Goal: Task Accomplishment & Management: Manage account settings

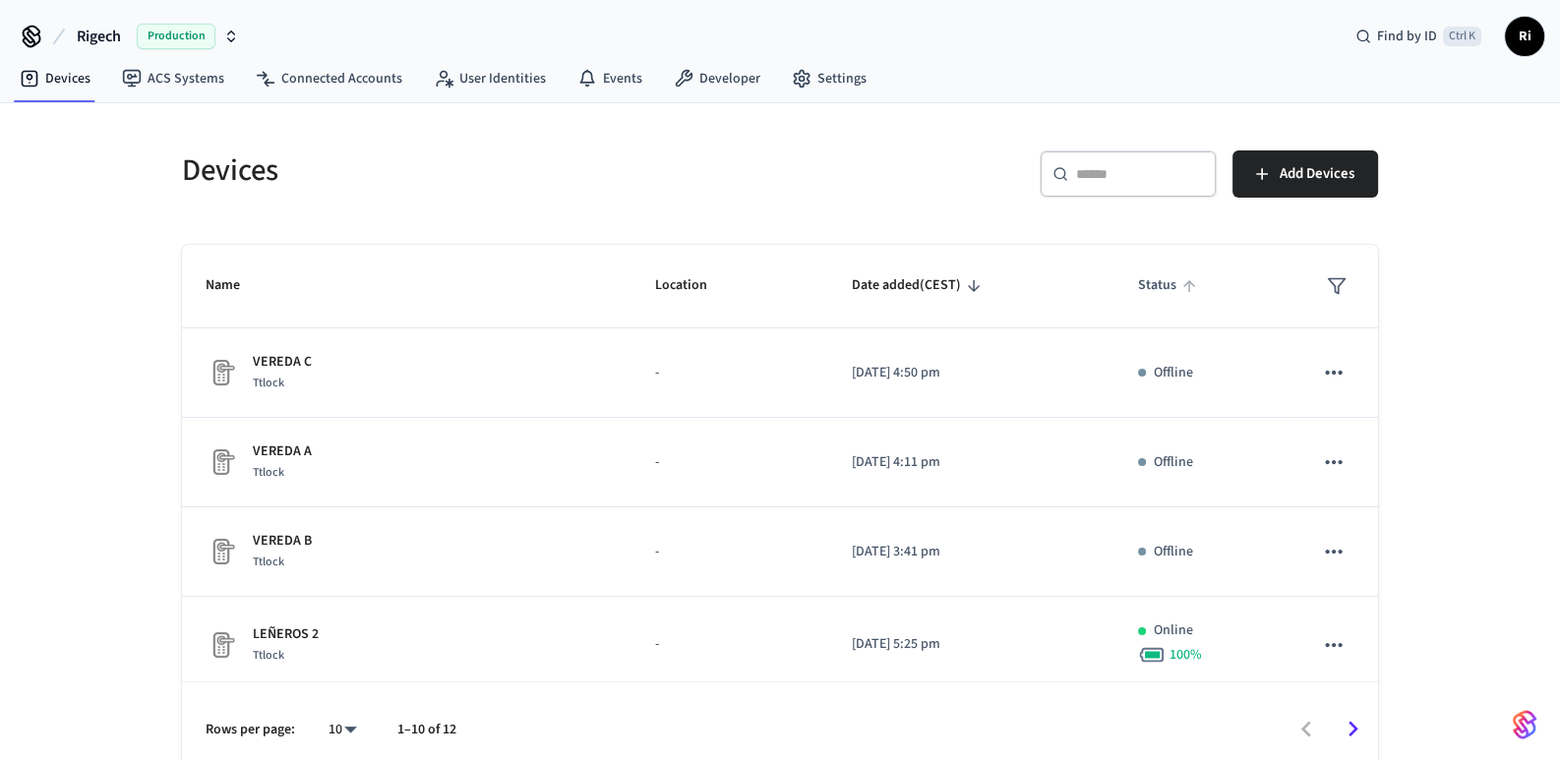
click at [1161, 288] on span "Status" at bounding box center [1170, 285] width 64 height 30
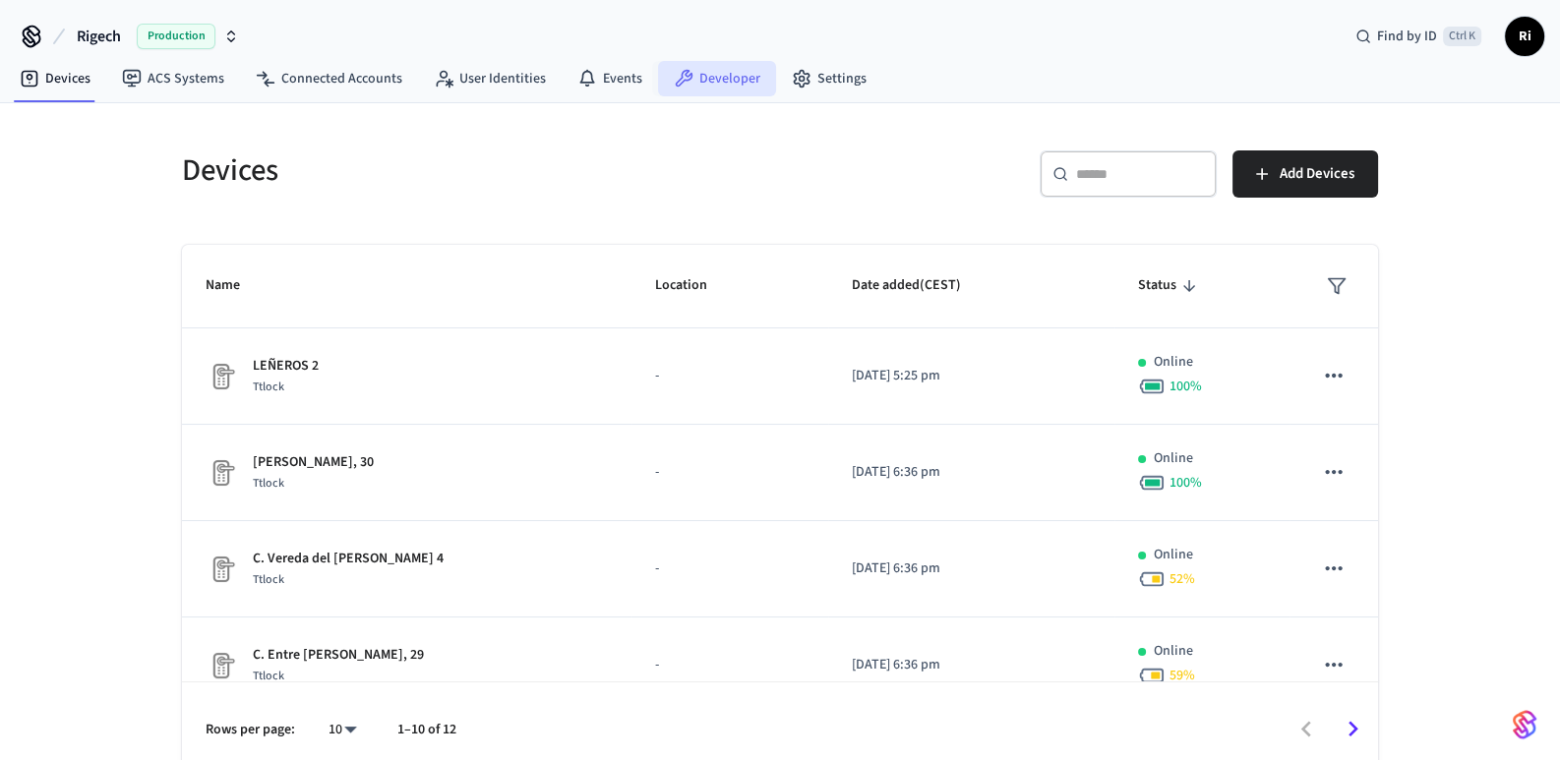
click at [713, 73] on link "Developer" at bounding box center [717, 78] width 118 height 35
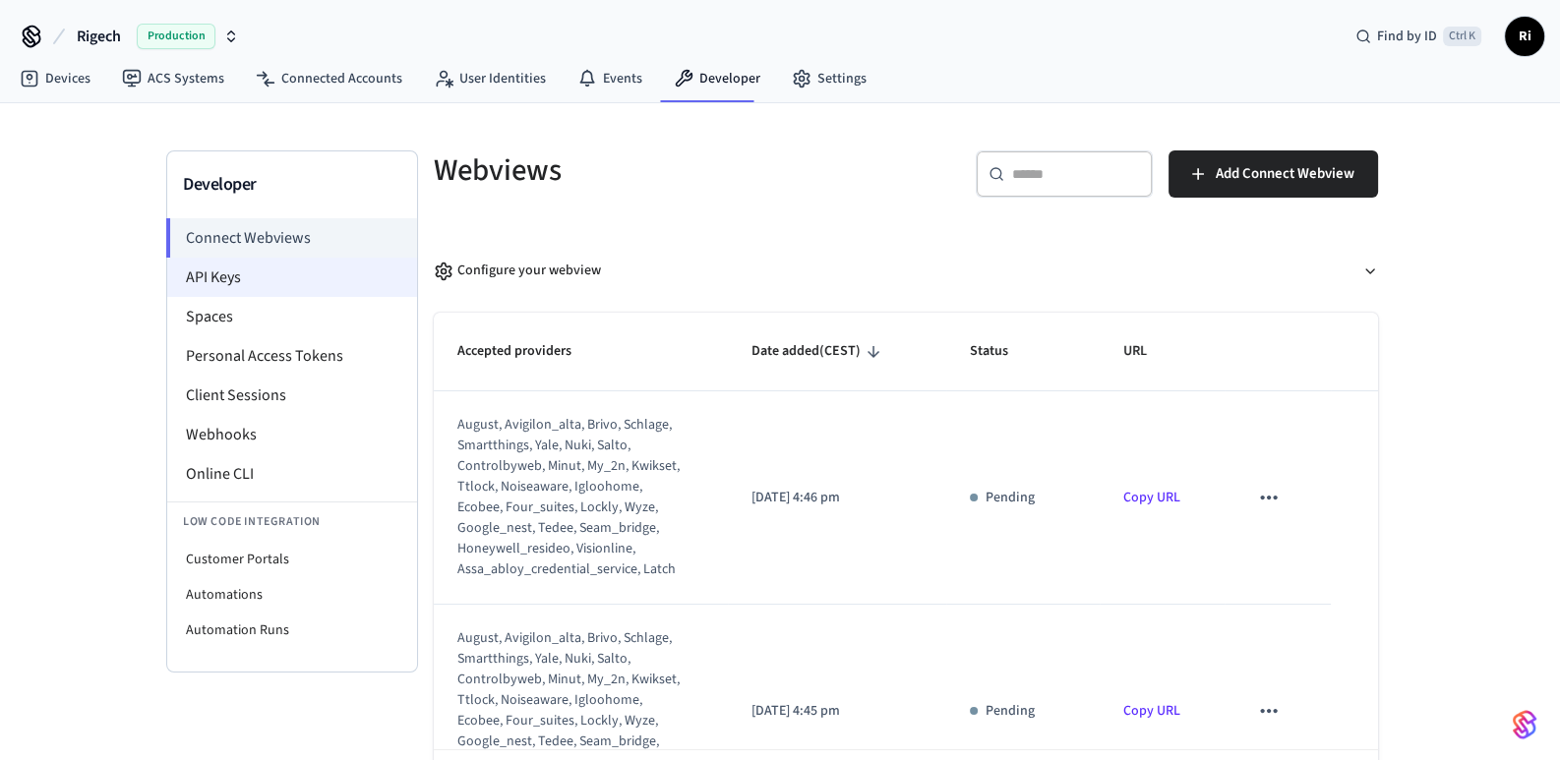
click at [296, 282] on li "API Keys" at bounding box center [292, 277] width 250 height 39
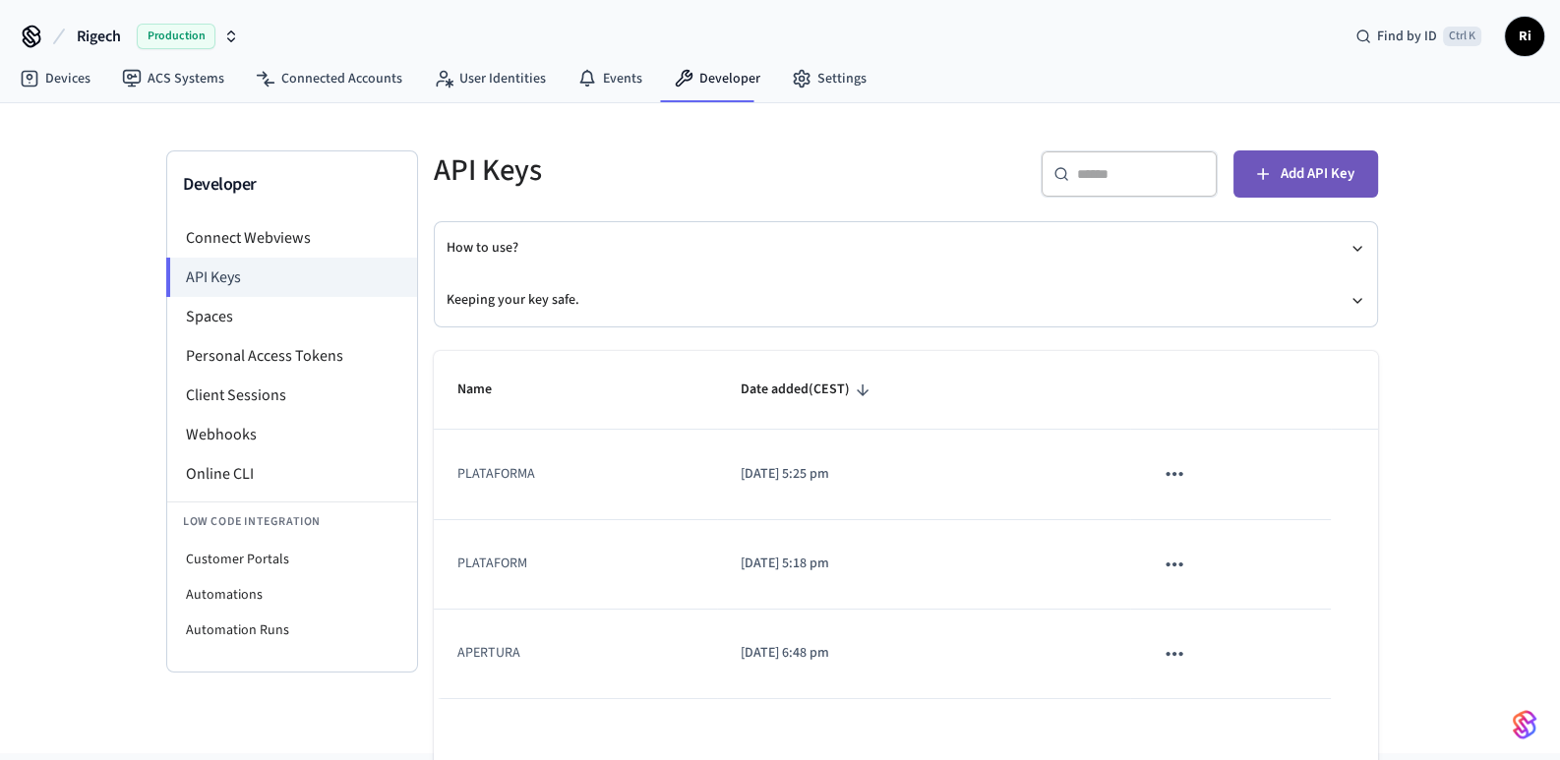
click at [1323, 174] on span "Add API Key" at bounding box center [1318, 174] width 74 height 26
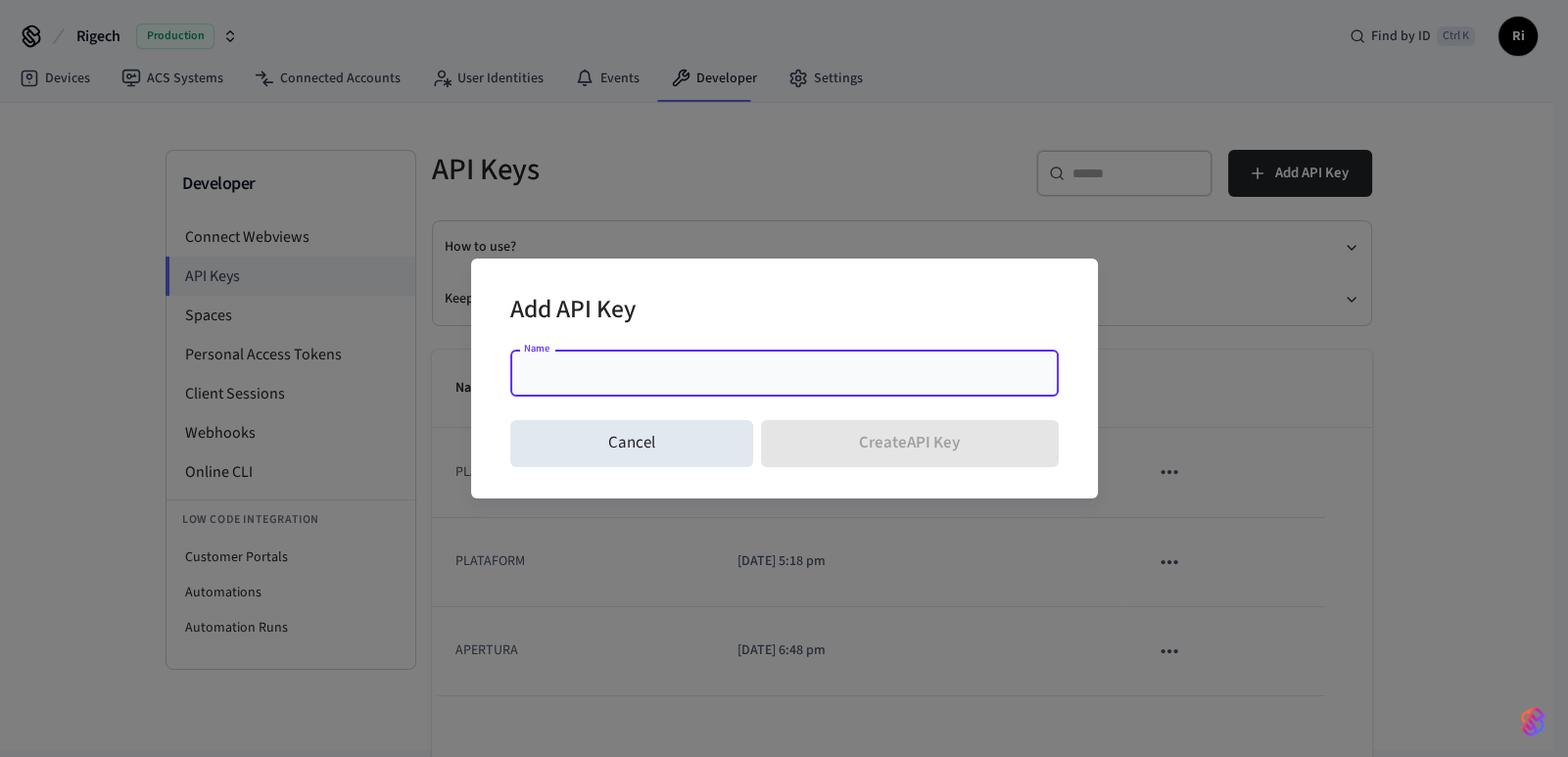
click at [813, 373] on input "Name" at bounding box center [784, 374] width 525 height 20
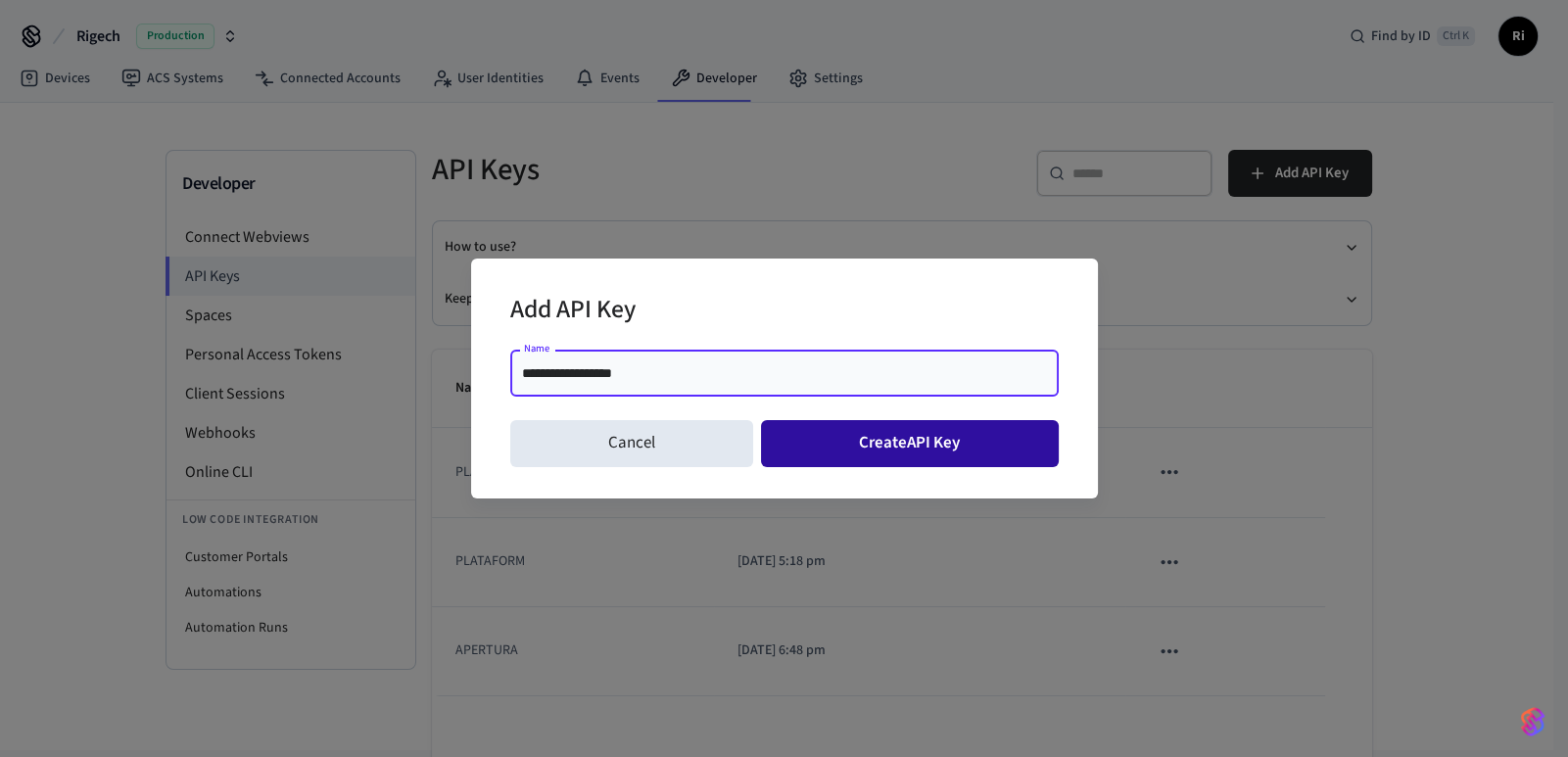
type input "**********"
click at [948, 442] on button "Create API Key" at bounding box center [909, 443] width 298 height 47
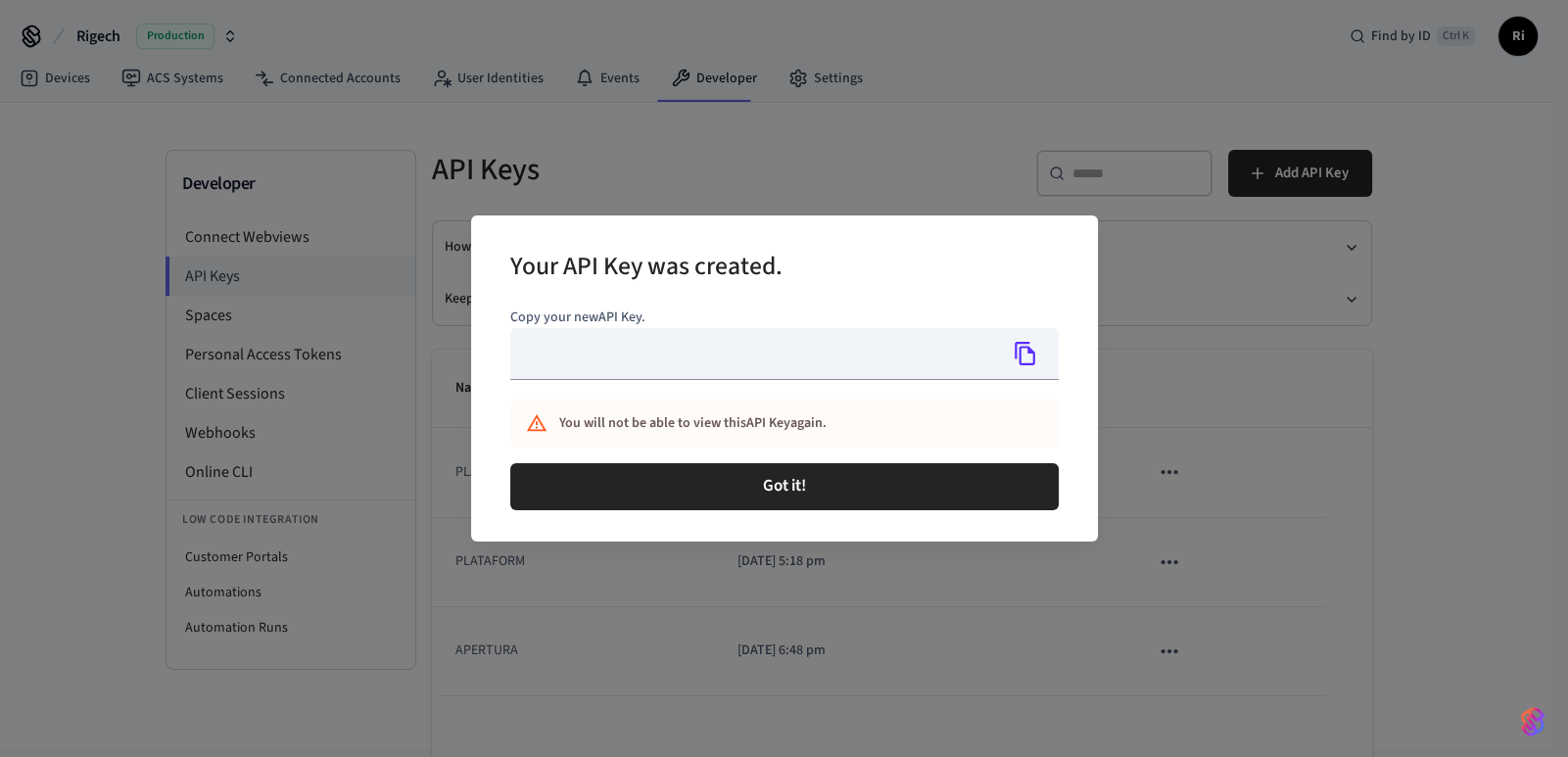
type input "**********"
click at [1019, 354] on icon "Copy" at bounding box center [1025, 354] width 21 height 24
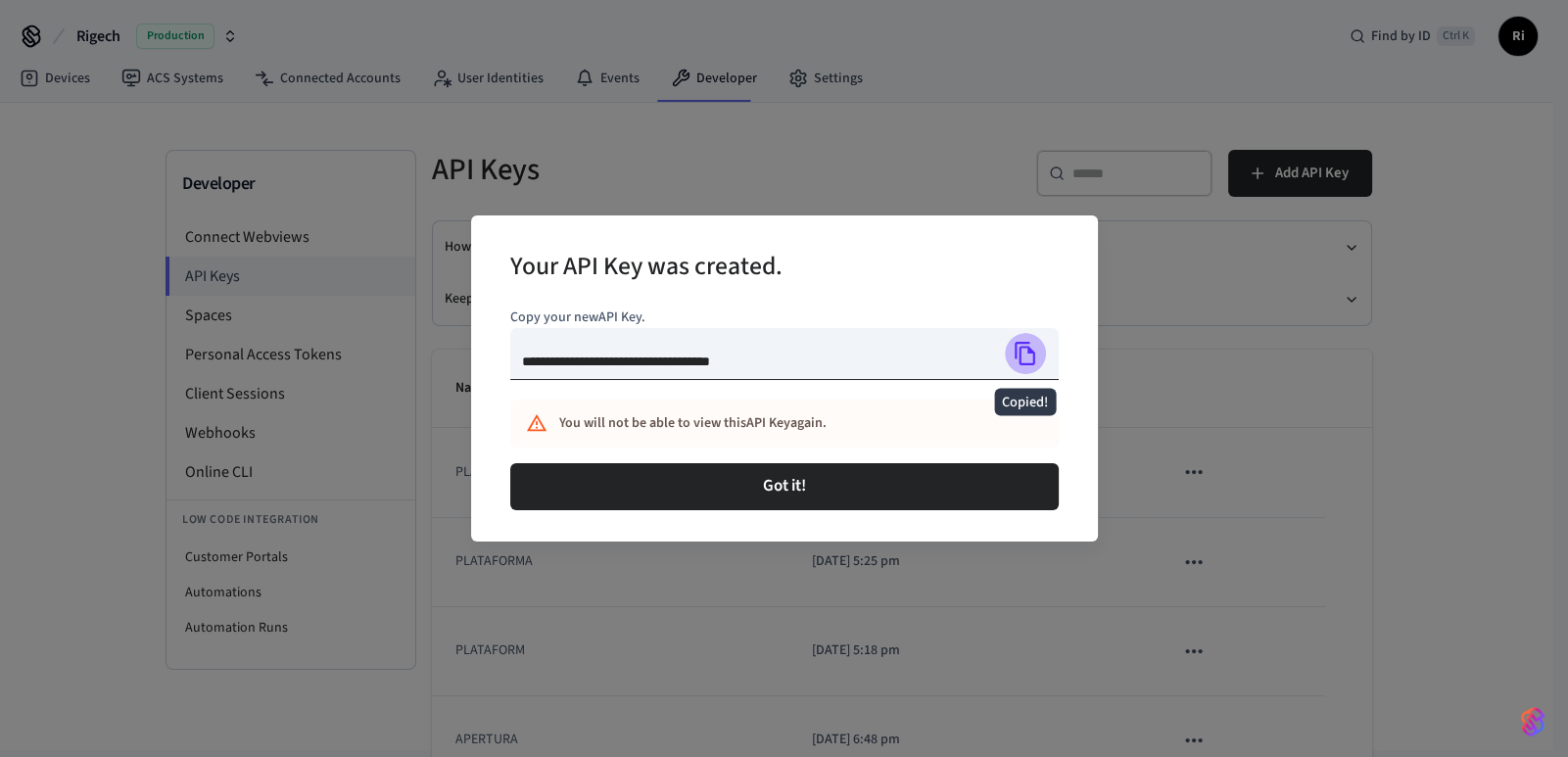
click at [1019, 354] on icon "Copied!" at bounding box center [1025, 354] width 21 height 24
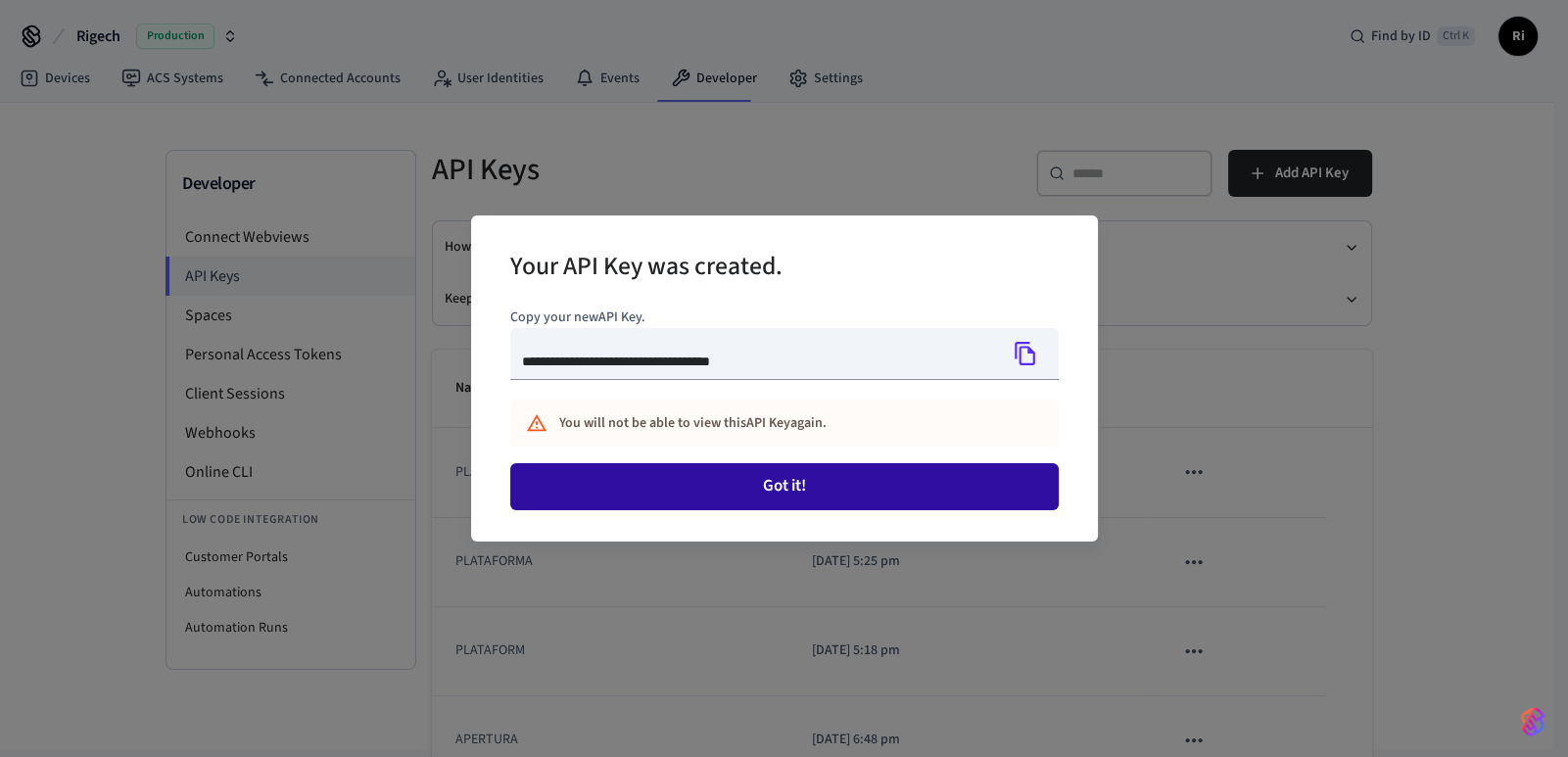
click at [742, 493] on button "Got it!" at bounding box center [784, 486] width 549 height 47
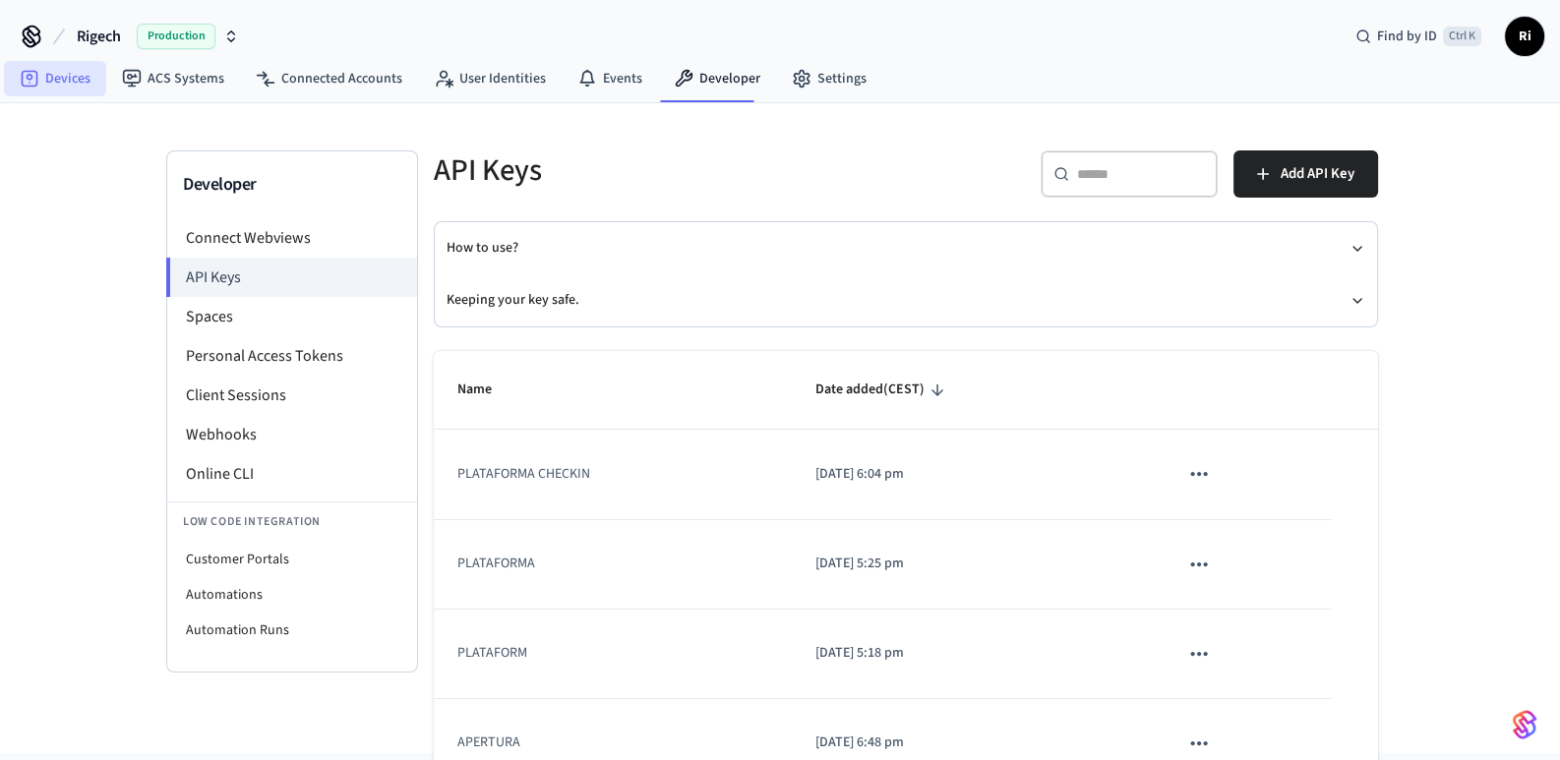
click at [43, 74] on link "Devices" at bounding box center [55, 78] width 102 height 35
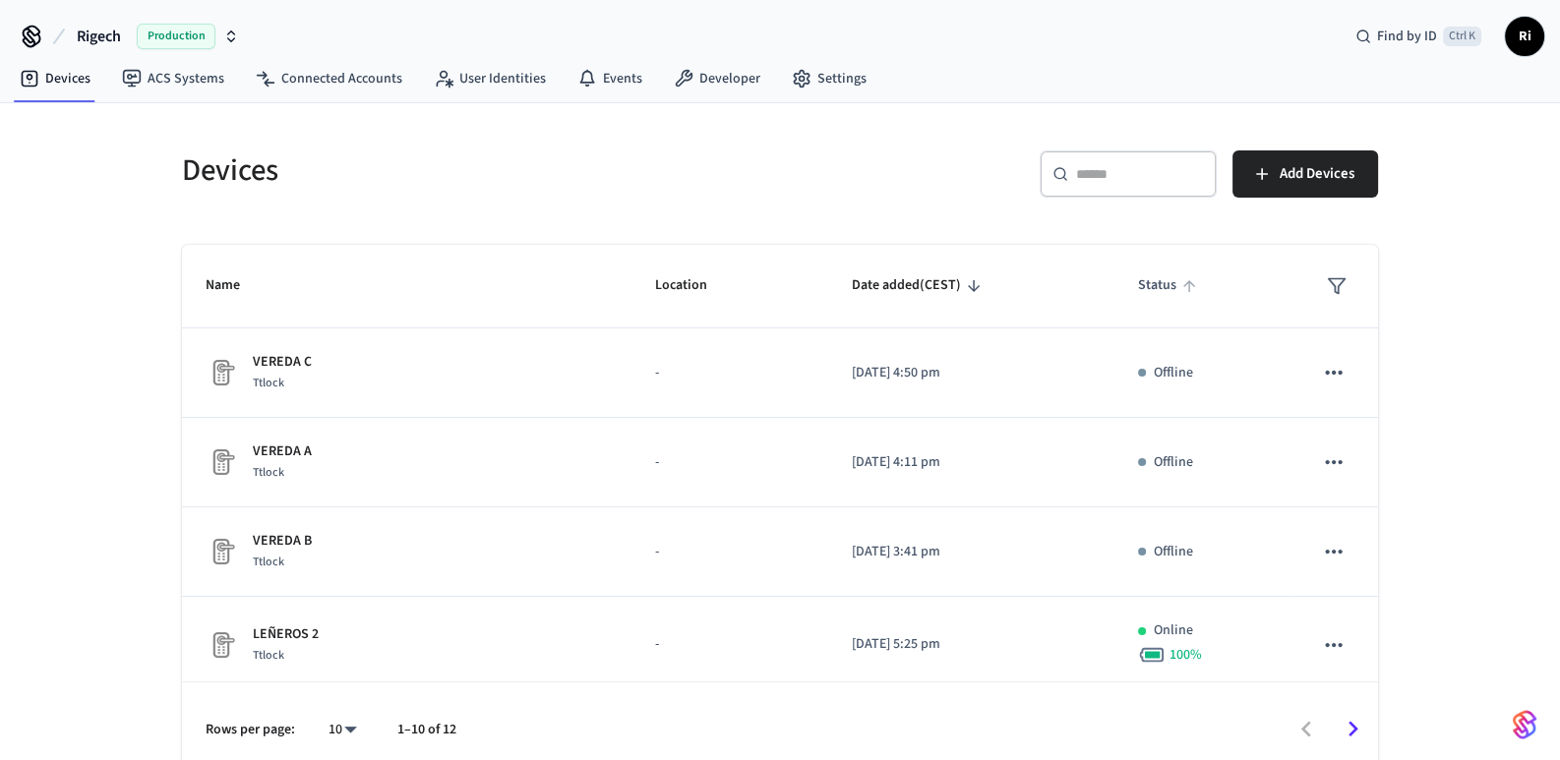
click at [1139, 294] on span "Status" at bounding box center [1170, 285] width 64 height 30
